Goal: Transaction & Acquisition: Download file/media

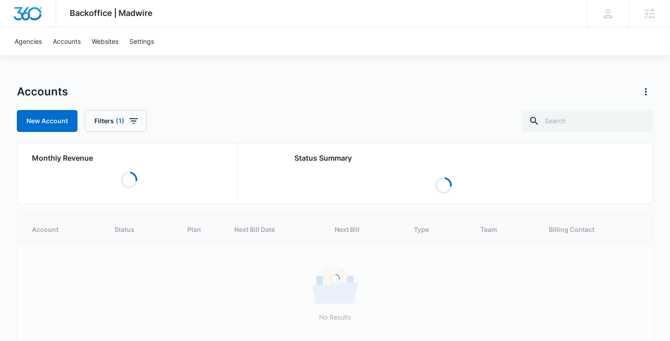
click at [540, 119] on icon at bounding box center [534, 120] width 11 height 11
click at [576, 119] on input "text" at bounding box center [588, 121] width 132 height 22
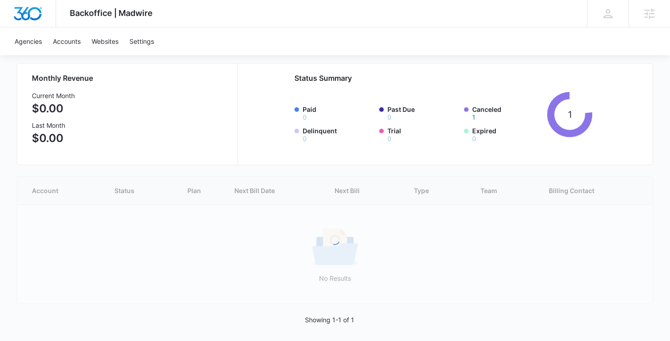
scroll to position [35, 0]
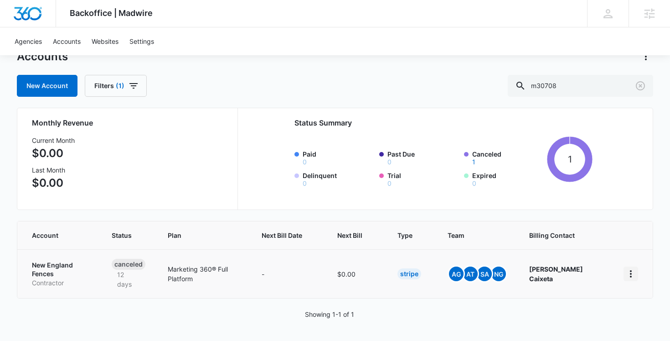
click at [631, 273] on icon "home" at bounding box center [631, 273] width 2 height 7
click at [584, 235] on div "Update Status" at bounding box center [590, 234] width 51 height 6
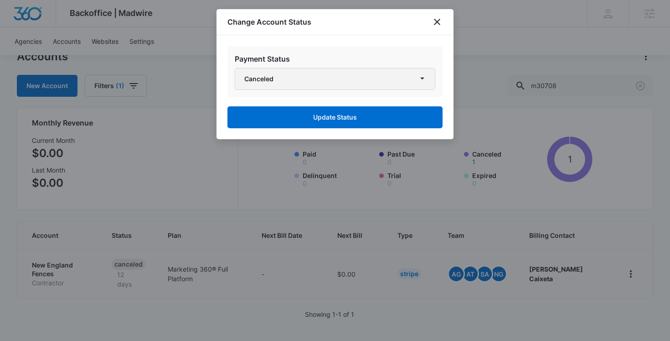
click at [361, 71] on button "Canceled" at bounding box center [335, 79] width 201 height 22
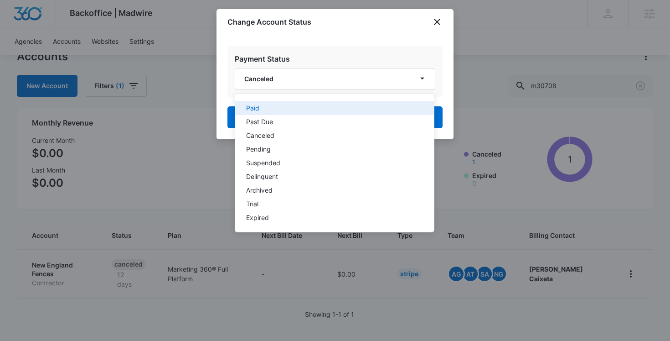
click at [316, 108] on div "Paid" at bounding box center [329, 108] width 166 height 6
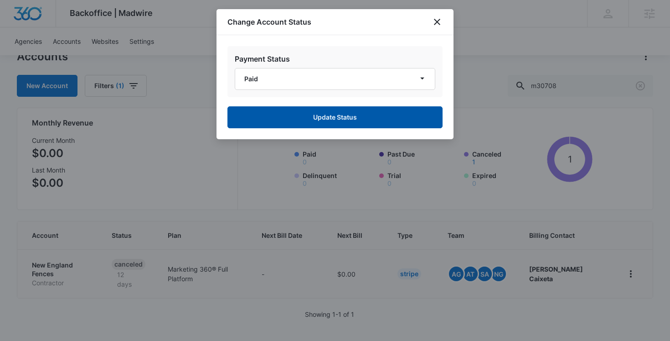
click at [295, 113] on button "Update Status" at bounding box center [335, 117] width 215 height 22
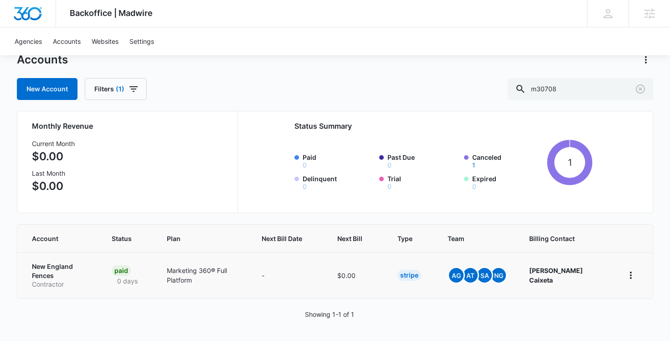
scroll to position [32, 0]
click at [576, 91] on input "m30708" at bounding box center [580, 89] width 145 height 22
type input "bub's service"
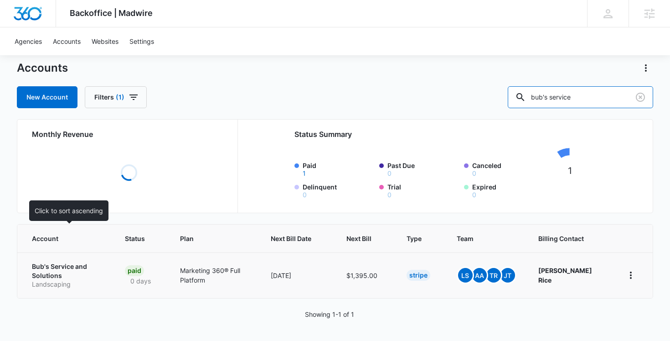
scroll to position [24, 0]
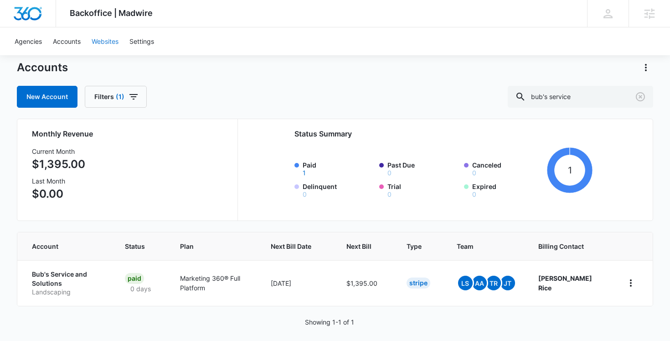
click at [114, 50] on link "Websites" at bounding box center [105, 41] width 38 height 28
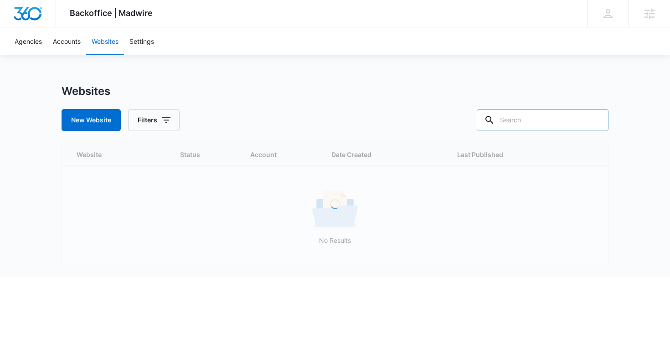
click at [497, 124] on div at bounding box center [489, 120] width 15 height 22
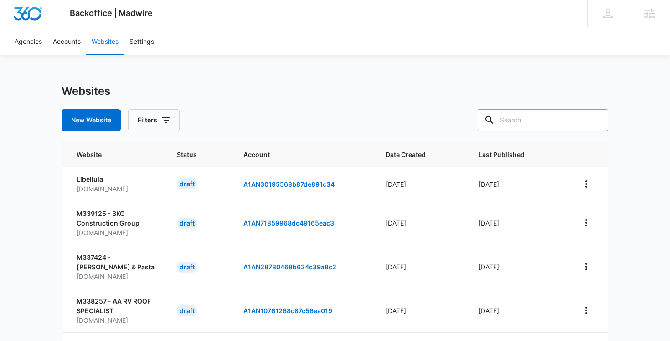
click at [548, 118] on input "text" at bounding box center [543, 120] width 132 height 22
type input "bub's service"
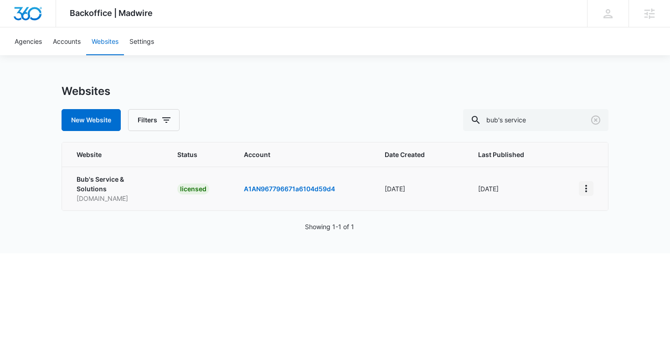
click at [586, 186] on icon "View More" at bounding box center [587, 188] width 2 height 7
click at [592, 220] on link "Edit Website" at bounding box center [609, 223] width 37 height 8
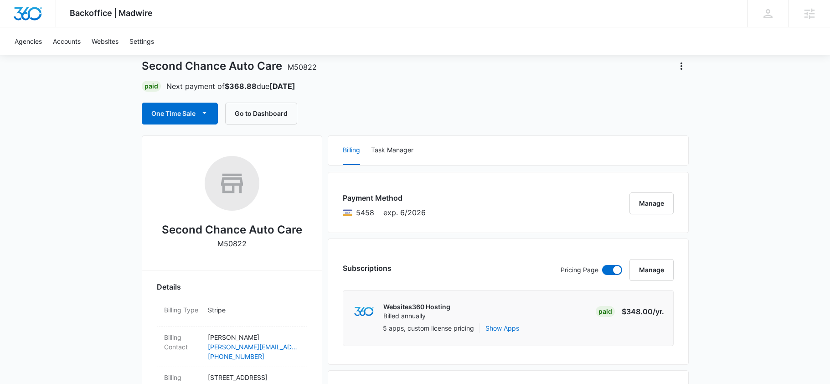
scroll to position [47, 0]
click at [681, 67] on icon "Actions" at bounding box center [682, 66] width 2 height 7
click at [692, 123] on div "Close Account" at bounding box center [708, 120] width 45 height 6
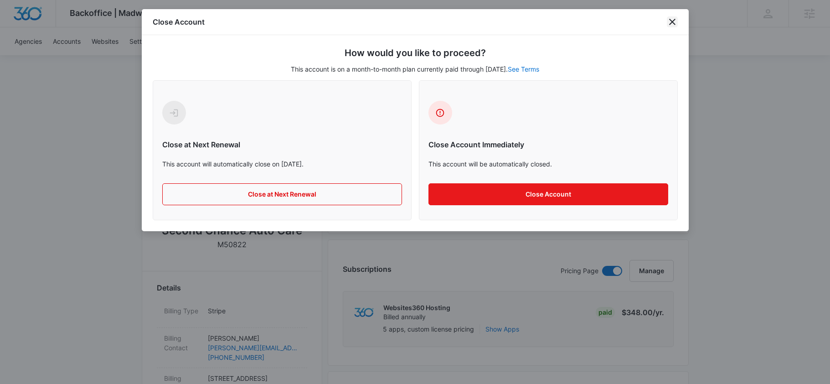
click at [674, 18] on icon "close" at bounding box center [672, 21] width 11 height 11
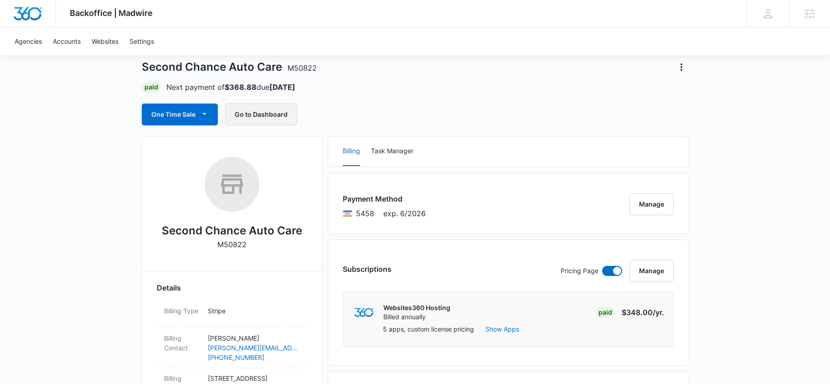
click at [272, 114] on button "Go to Dashboard" at bounding box center [261, 115] width 72 height 22
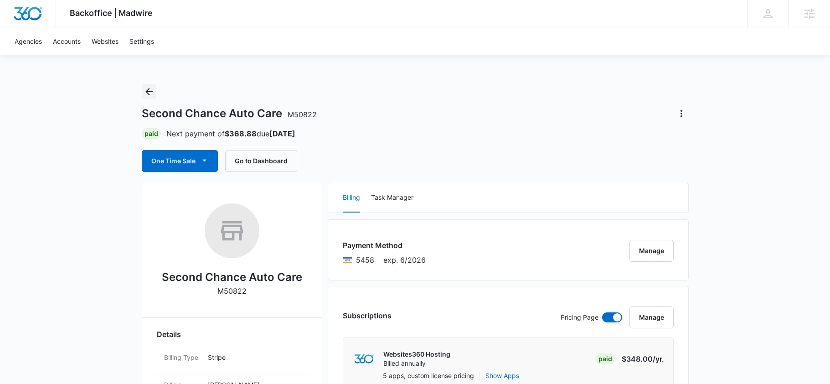
click at [152, 88] on icon "Back" at bounding box center [149, 91] width 11 height 11
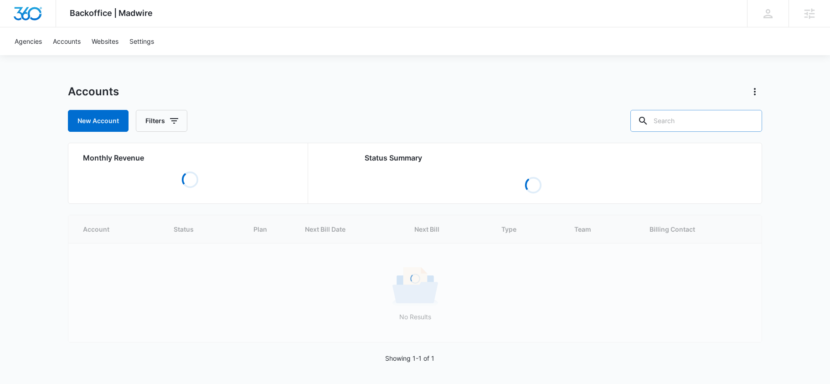
click at [651, 127] on div at bounding box center [643, 121] width 15 height 22
click at [688, 122] on input "text" at bounding box center [697, 121] width 132 height 22
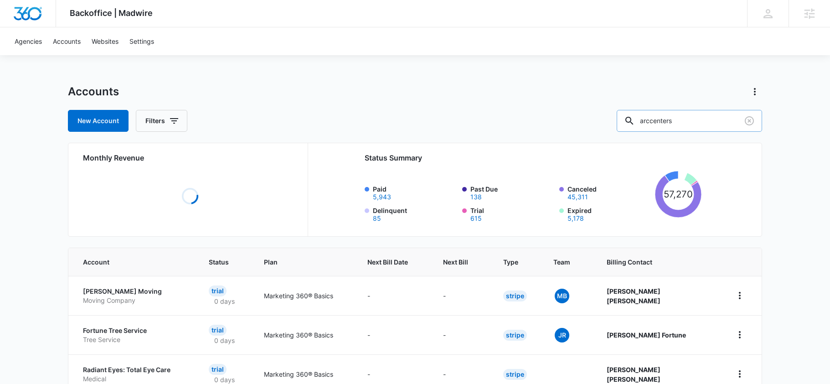
type input "arccenters"
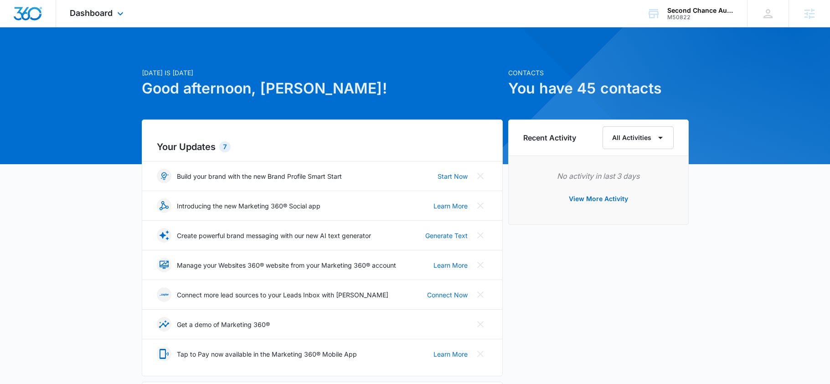
click at [105, 18] on div "Dashboard Apps Reputation Websites Forms CRM Shop Payments Files Brand Settings" at bounding box center [97, 13] width 83 height 27
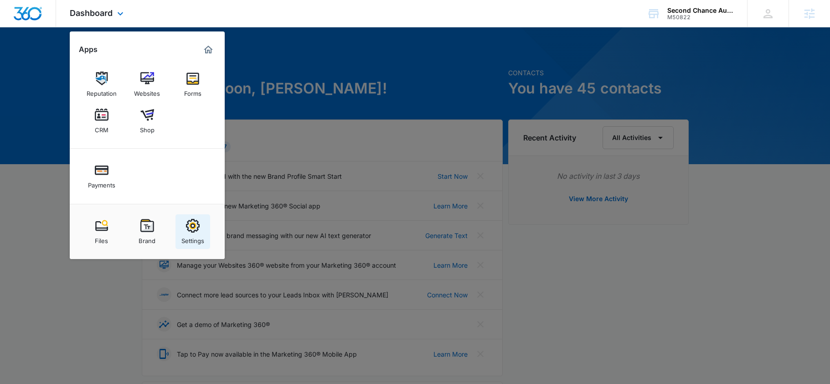
click at [187, 228] on img at bounding box center [193, 226] width 14 height 14
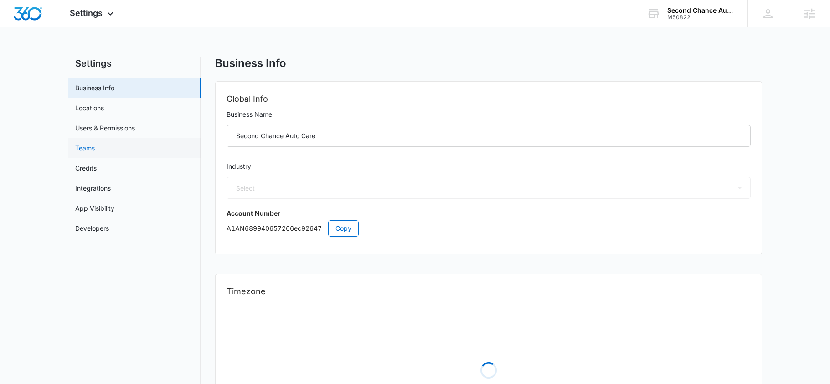
select select "44"
select select "US"
select select "America/Kentucky/Louisville"
click at [118, 130] on link "Users & Permissions" at bounding box center [105, 128] width 60 height 10
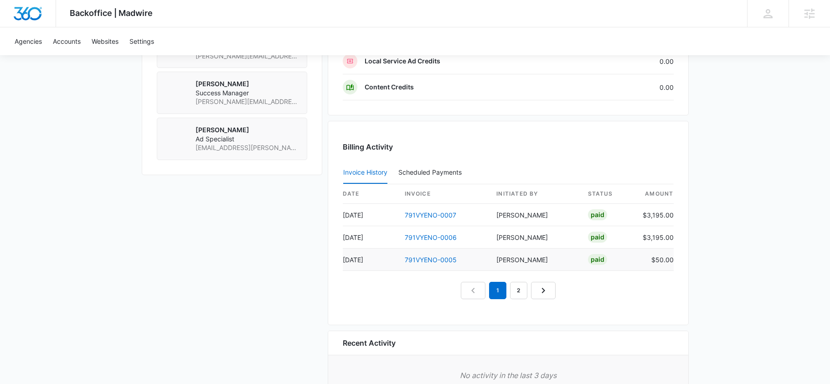
scroll to position [892, 0]
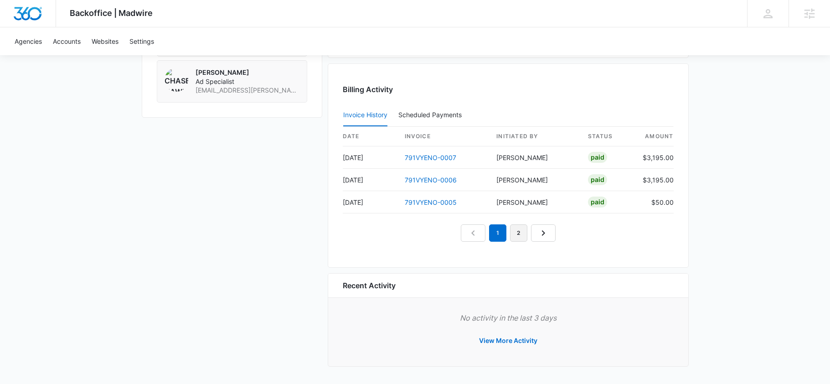
click at [520, 236] on link "2" at bounding box center [518, 232] width 17 height 17
click at [521, 238] on link "3" at bounding box center [529, 232] width 17 height 17
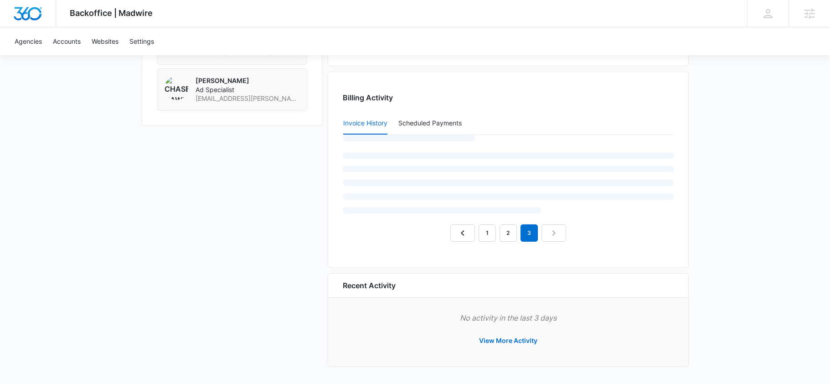
scroll to position [847, 0]
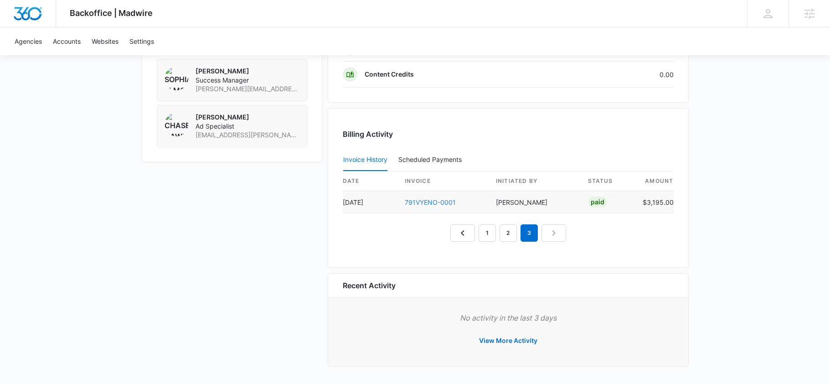
click at [439, 203] on link "791VYENO-0001" at bounding box center [430, 202] width 51 height 8
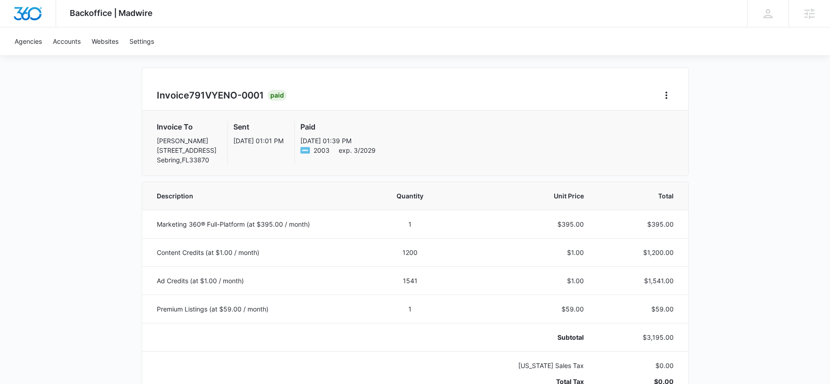
scroll to position [62, 0]
click at [669, 89] on button "Home" at bounding box center [666, 96] width 15 height 15
click at [677, 118] on link "Download Invoice" at bounding box center [697, 122] width 53 height 8
